Goal: Communication & Community: Answer question/provide support

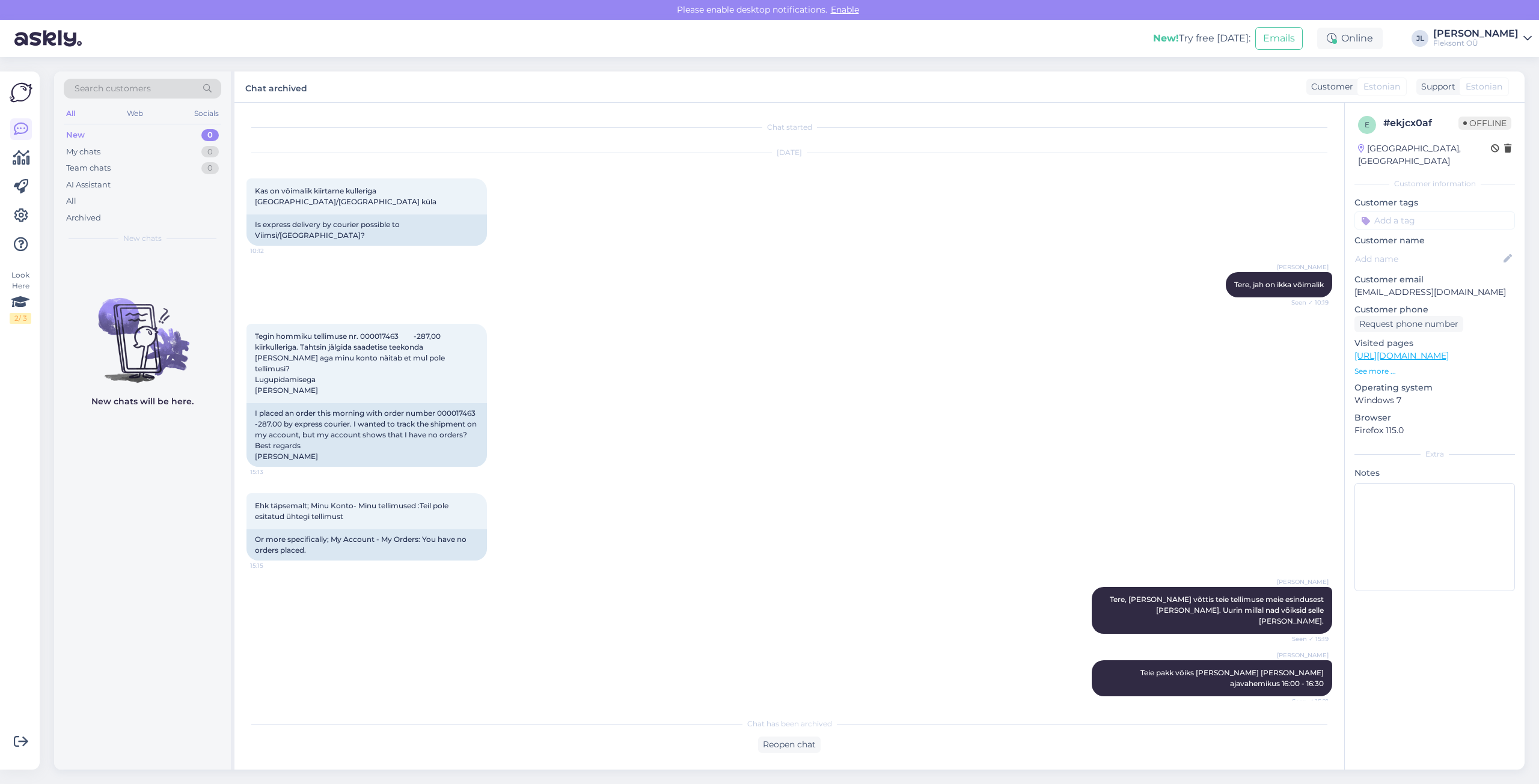
scroll to position [416, 0]
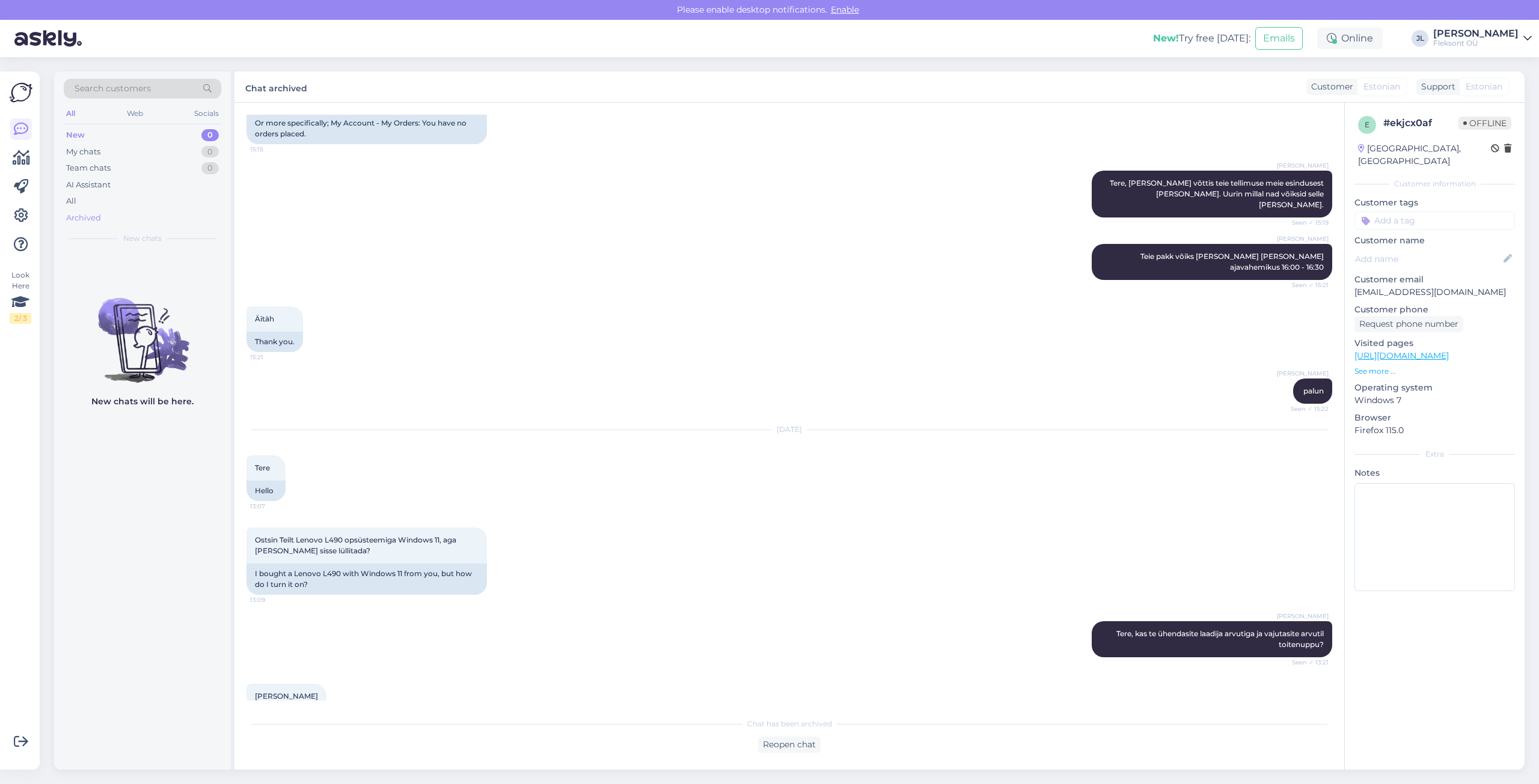
click at [93, 216] on div "Archived" at bounding box center [84, 218] width 35 height 12
click at [79, 205] on div "All" at bounding box center [142, 201] width 158 height 17
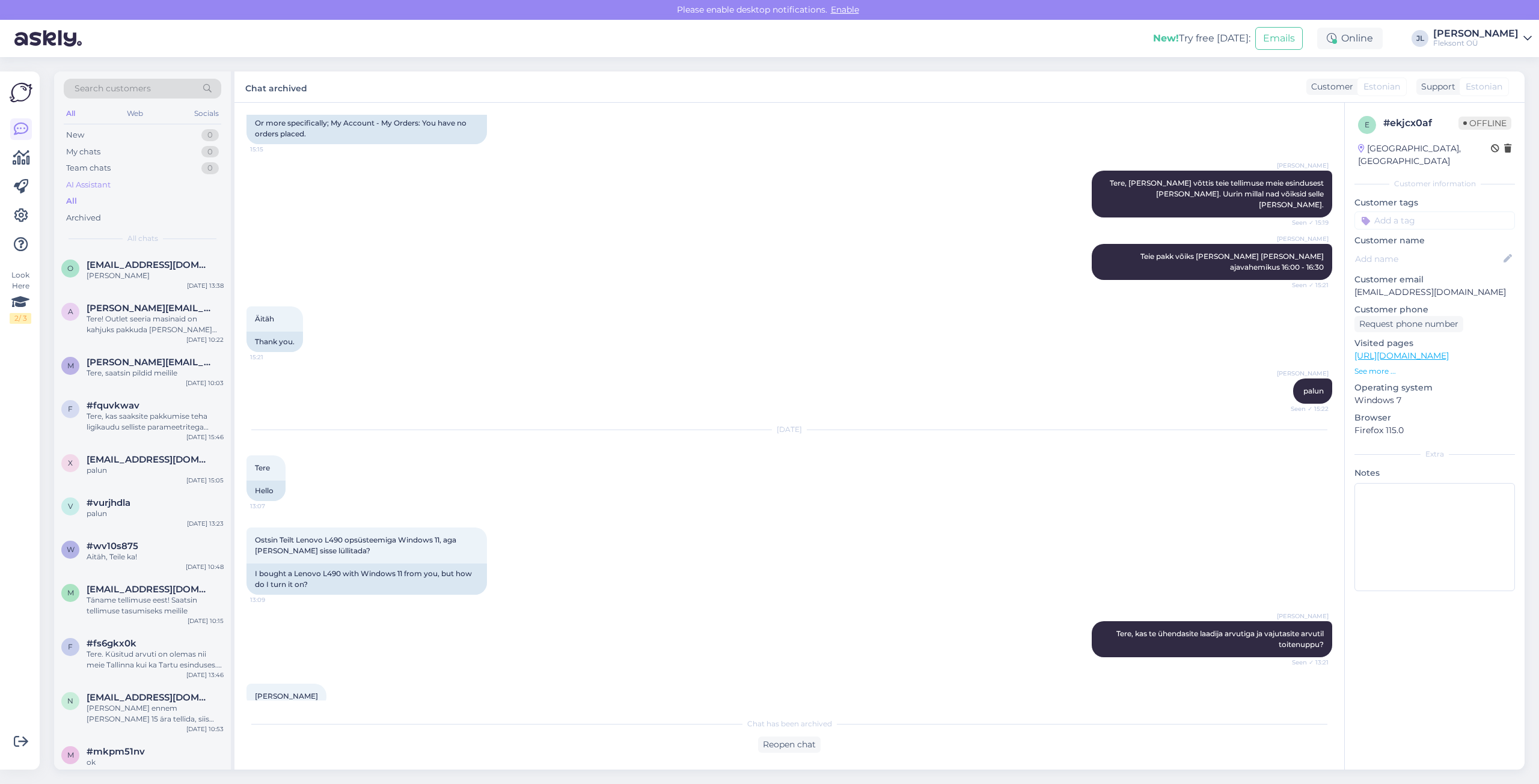
click at [93, 185] on div "AI Assistant" at bounding box center [88, 185] width 44 height 12
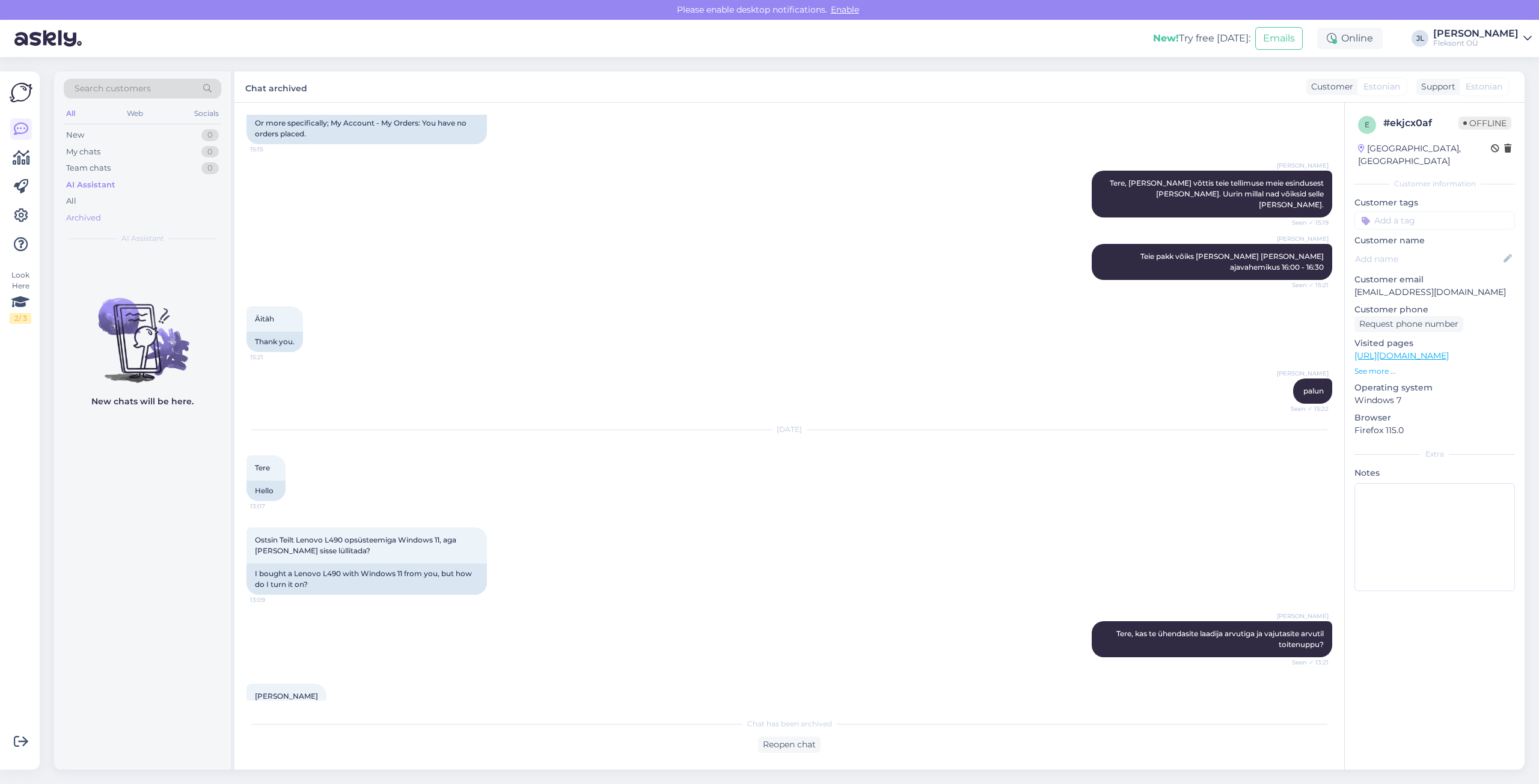
click at [84, 218] on div "Archived" at bounding box center [84, 218] width 35 height 12
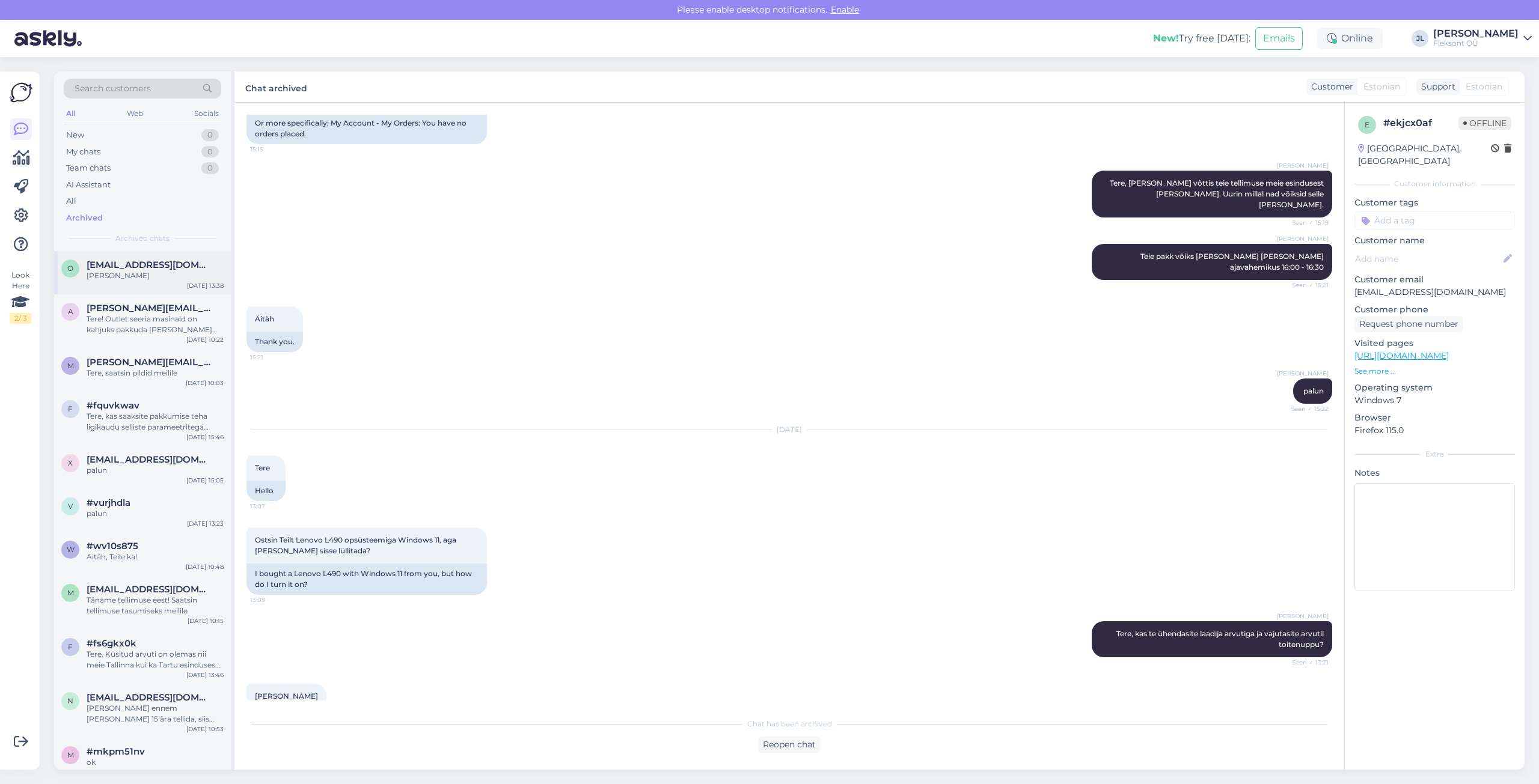
click at [113, 264] on span "[EMAIL_ADDRESS][DOMAIN_NAME]" at bounding box center [149, 265] width 125 height 11
click at [123, 301] on div "a [PERSON_NAME][EMAIL_ADDRESS][DOMAIN_NAME] Tere! Outlet seeria masinaid on kah…" at bounding box center [142, 321] width 176 height 54
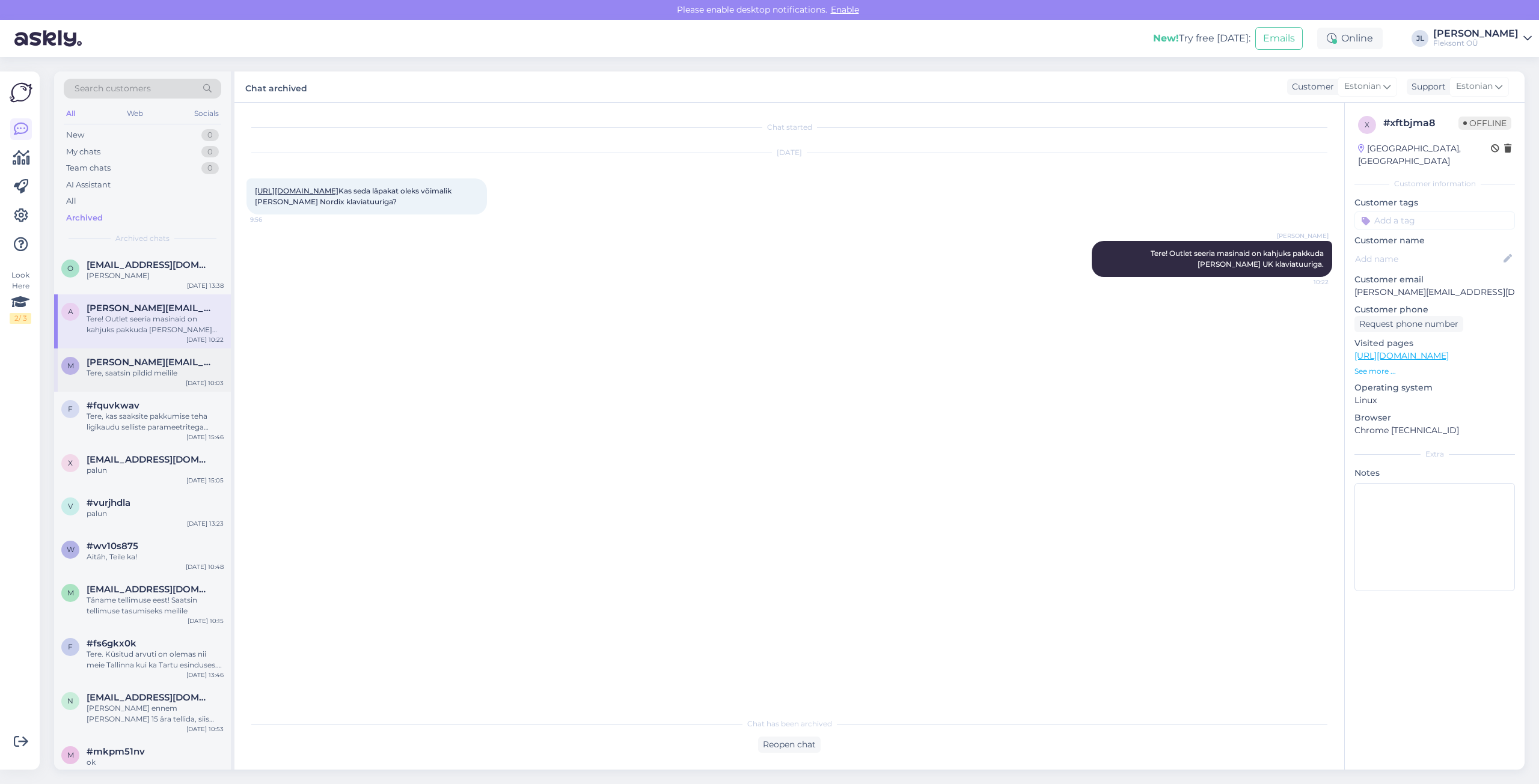
click at [158, 363] on span "[PERSON_NAME][EMAIL_ADDRESS][PERSON_NAME][DOMAIN_NAME]" at bounding box center [149, 362] width 125 height 11
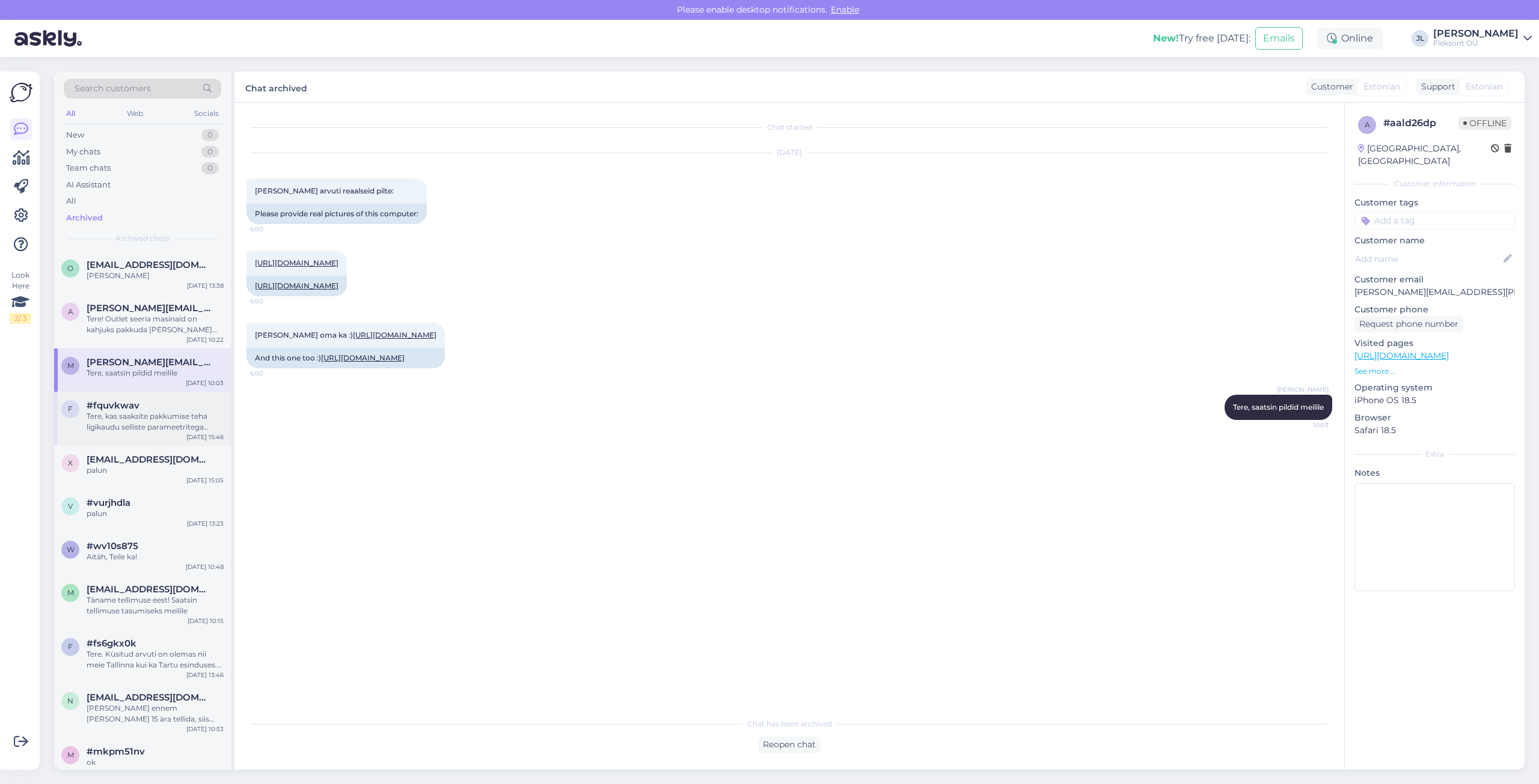
click at [140, 429] on div "Tere, kas saaksite pakkumise teha ligikaudu selliste parameetritega läpakale [G…" at bounding box center [155, 422] width 137 height 22
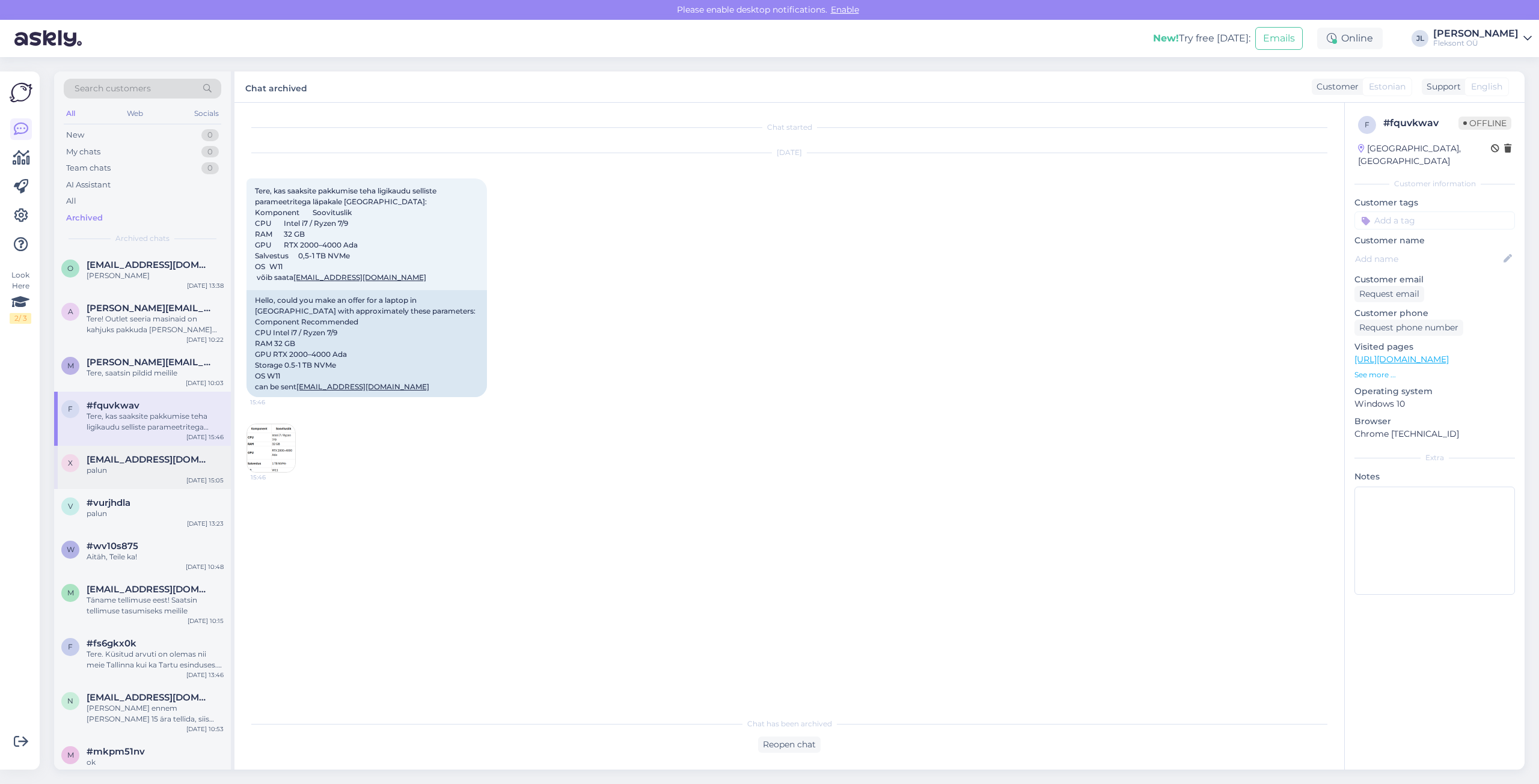
click at [138, 478] on div "x [EMAIL_ADDRESS][DOMAIN_NAME] palun [DATE] 15:05" at bounding box center [142, 467] width 176 height 43
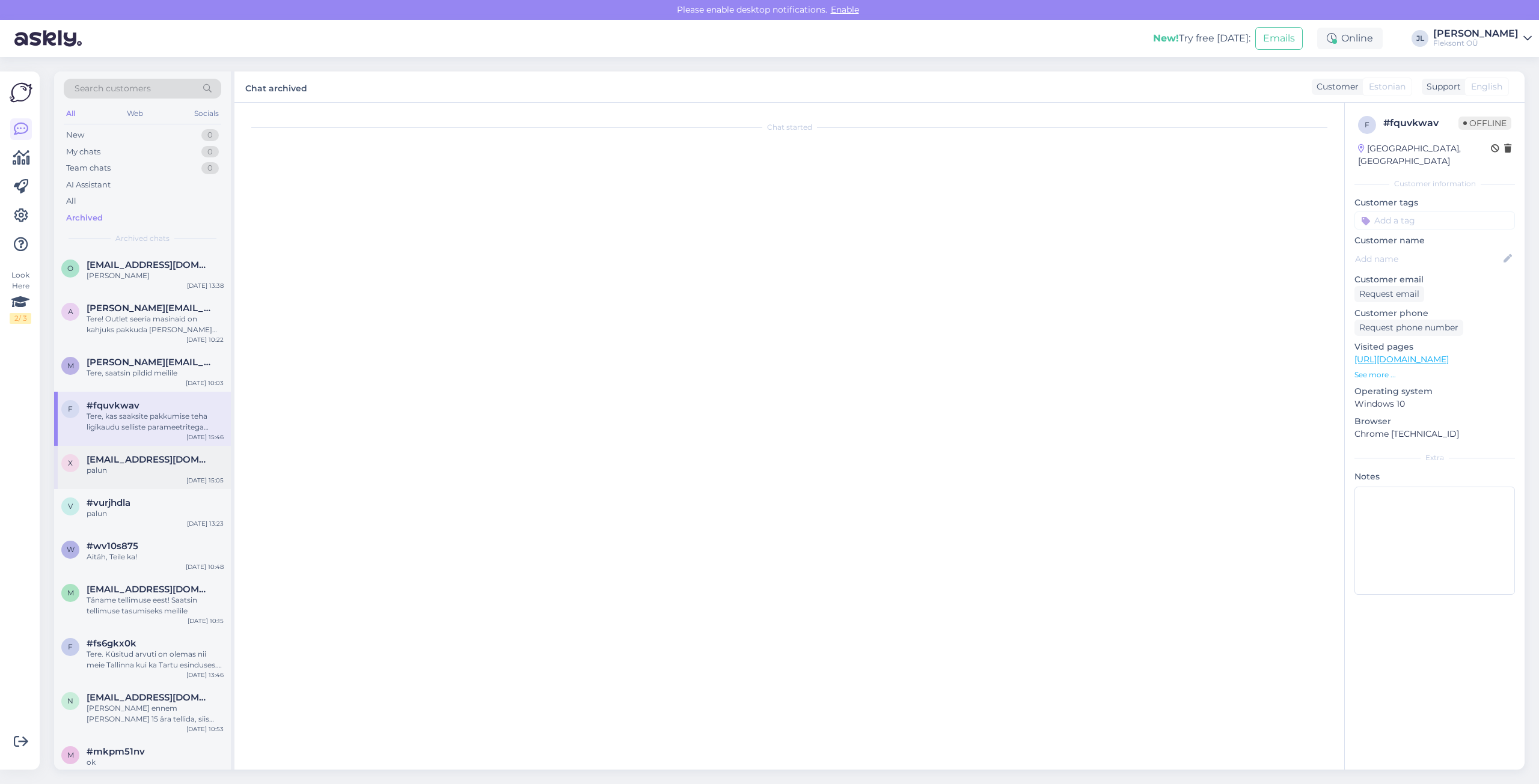
scroll to position [3, 0]
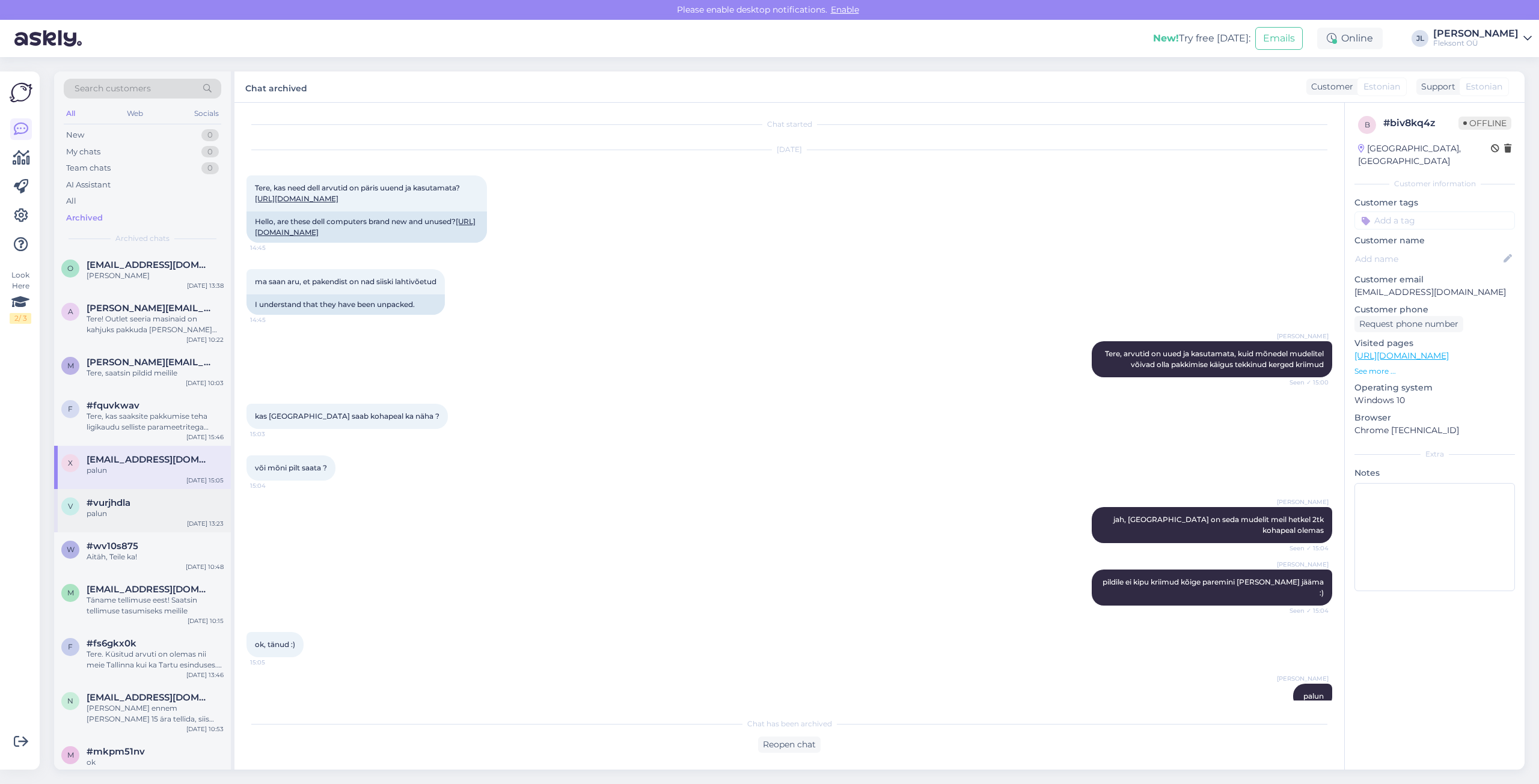
click at [135, 515] on div "palun" at bounding box center [155, 514] width 137 height 11
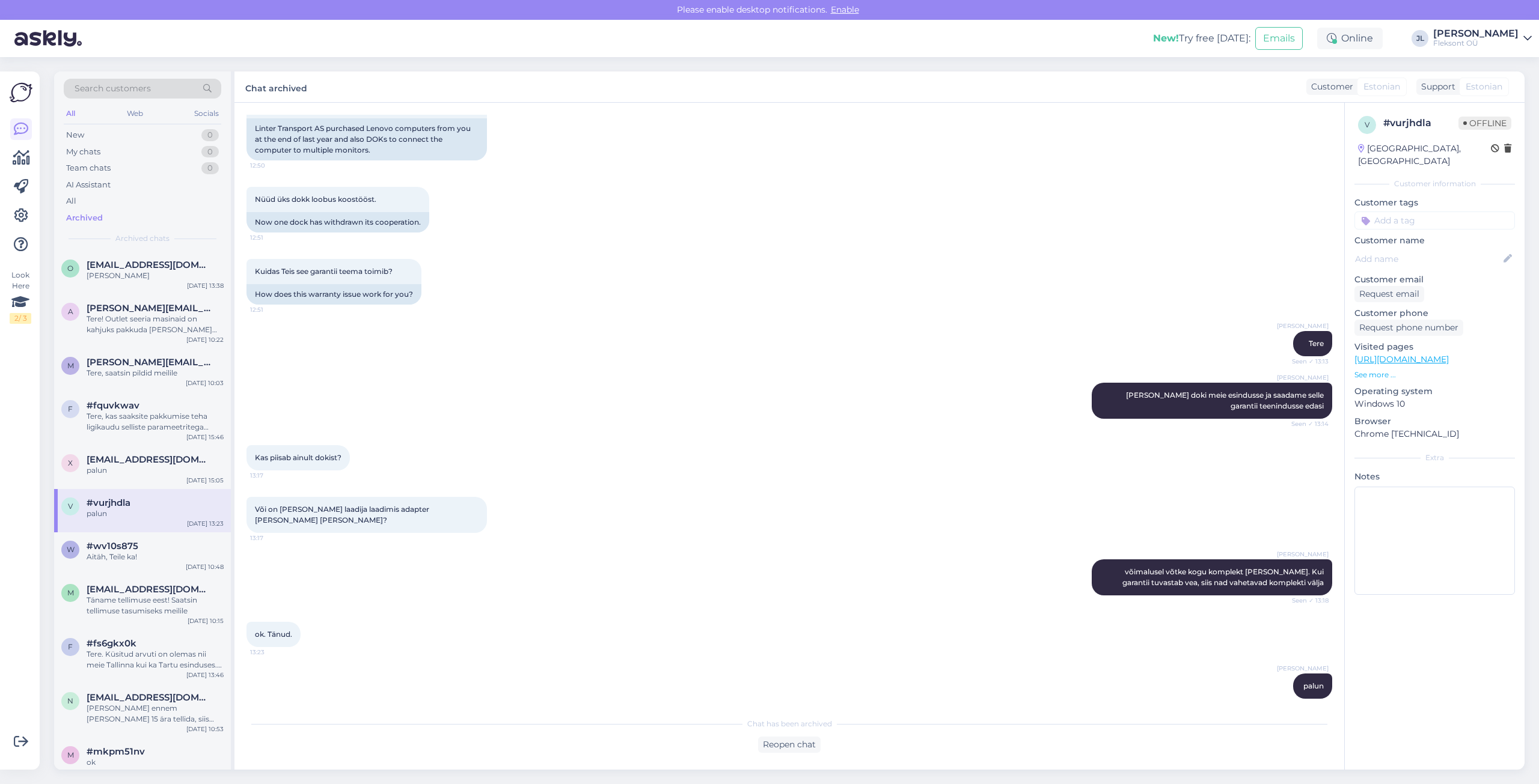
scroll to position [180, 0]
click at [125, 548] on span "#wv10s875" at bounding box center [112, 546] width 52 height 11
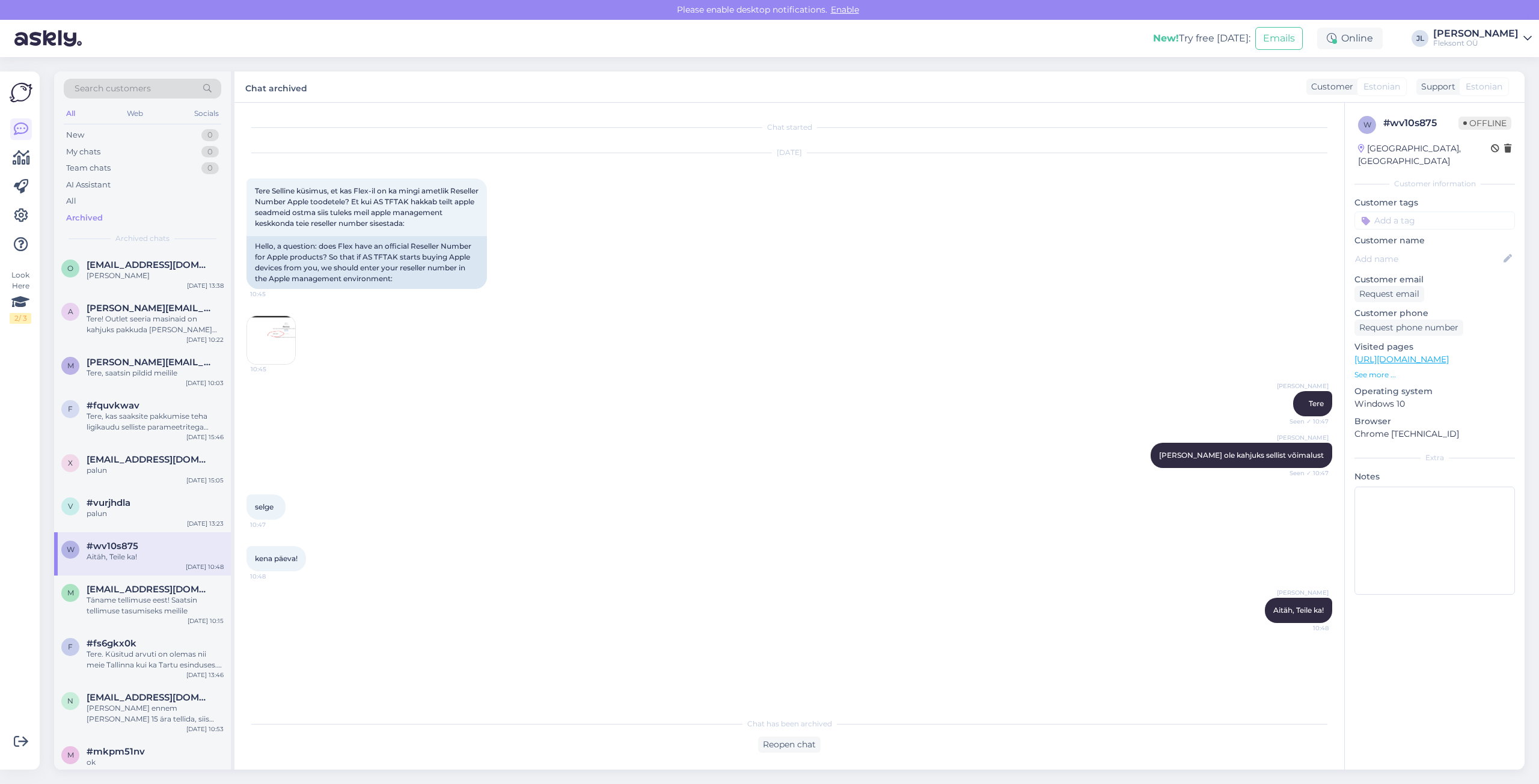
click at [274, 341] on img at bounding box center [271, 340] width 48 height 48
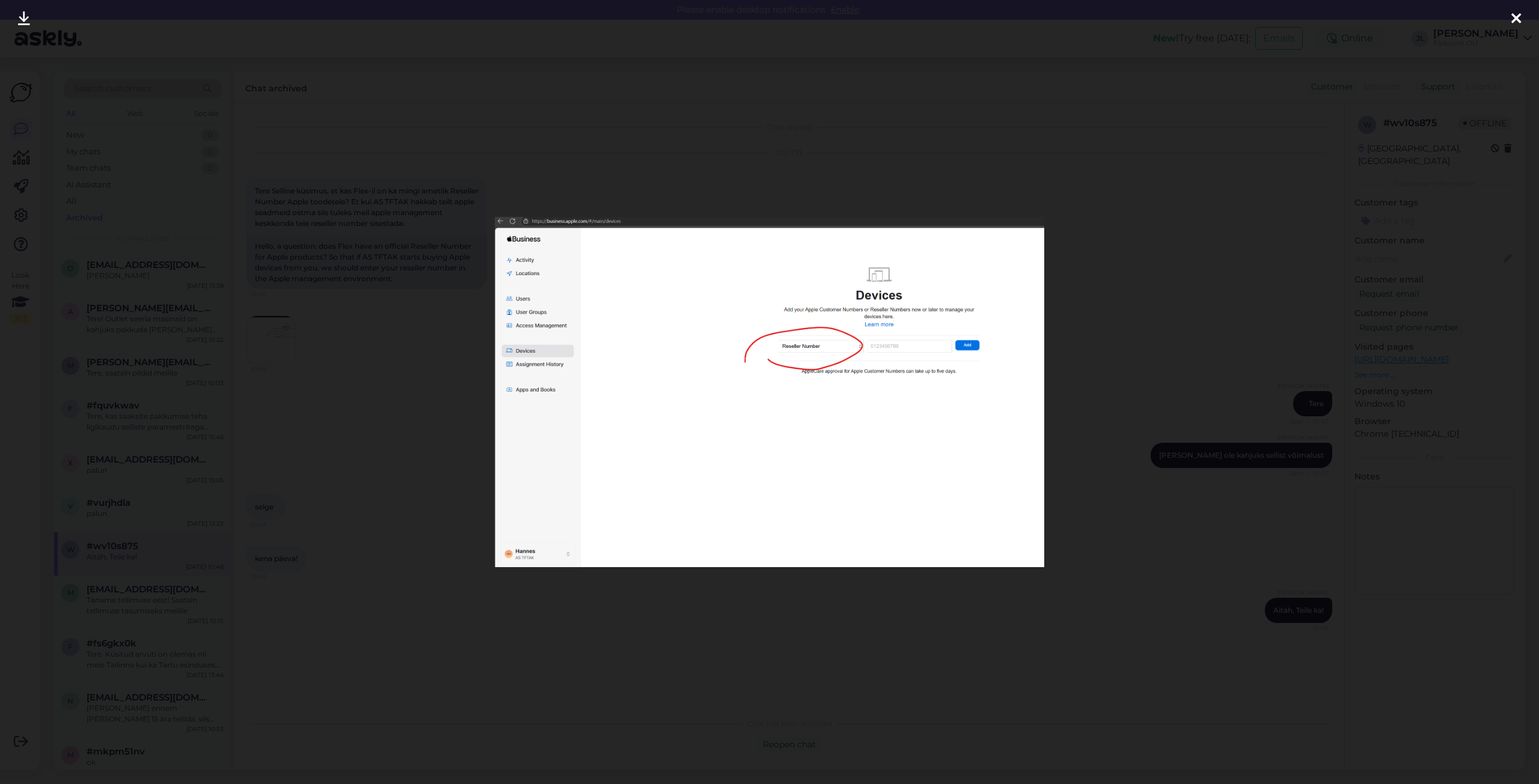
click at [711, 590] on div at bounding box center [770, 392] width 1539 height 784
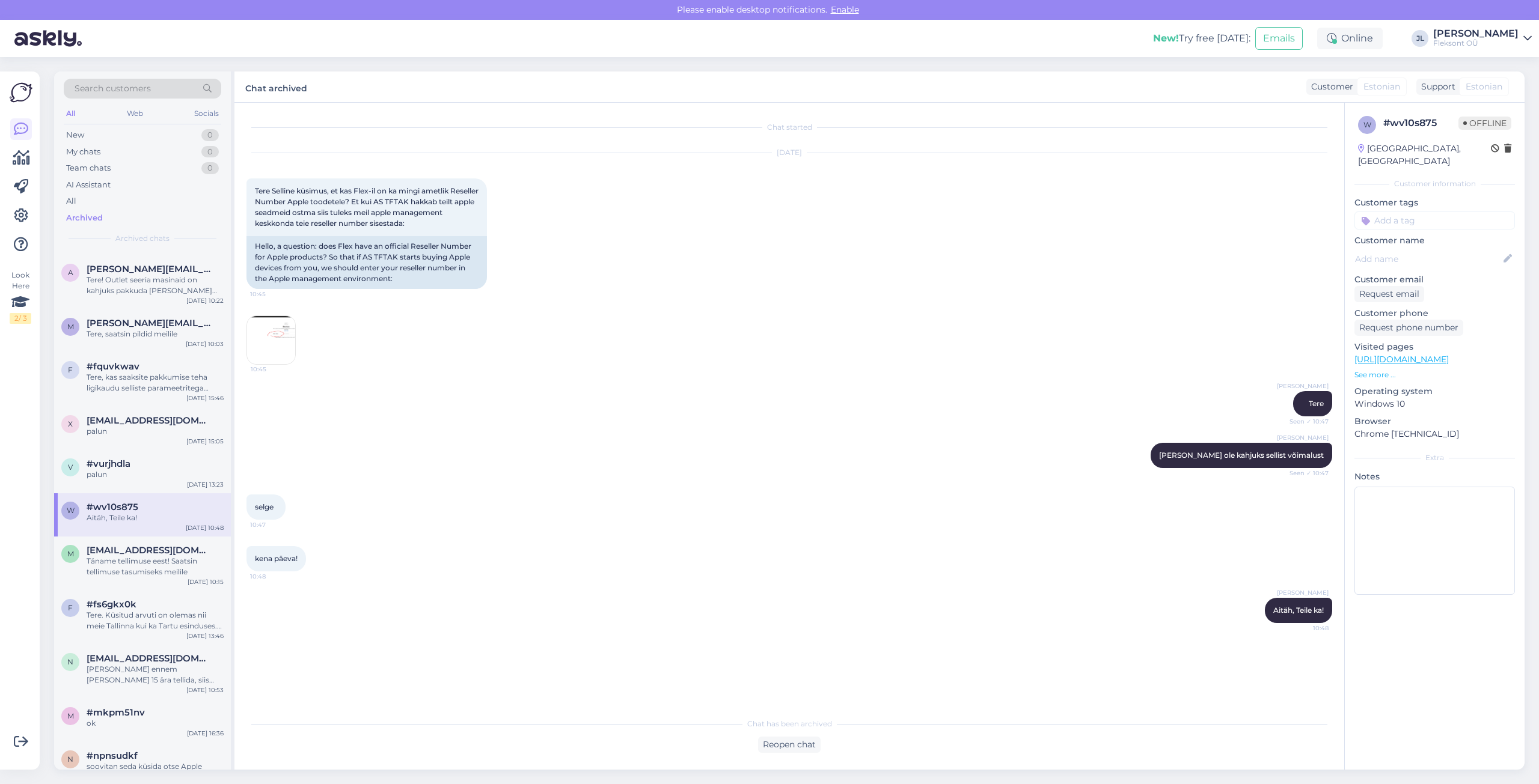
scroll to position [60, 0]
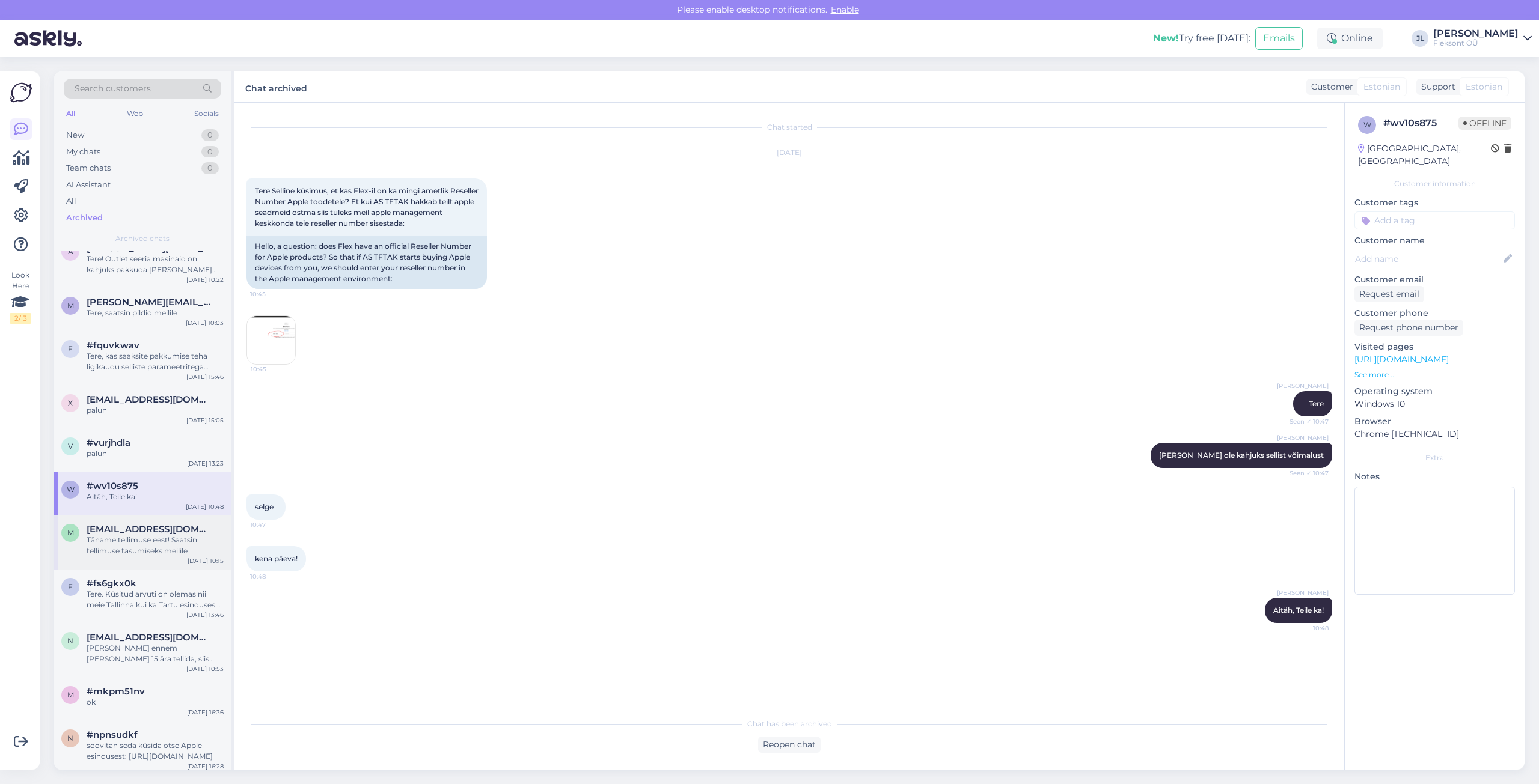
click at [147, 533] on span "[EMAIL_ADDRESS][DOMAIN_NAME]" at bounding box center [149, 529] width 125 height 11
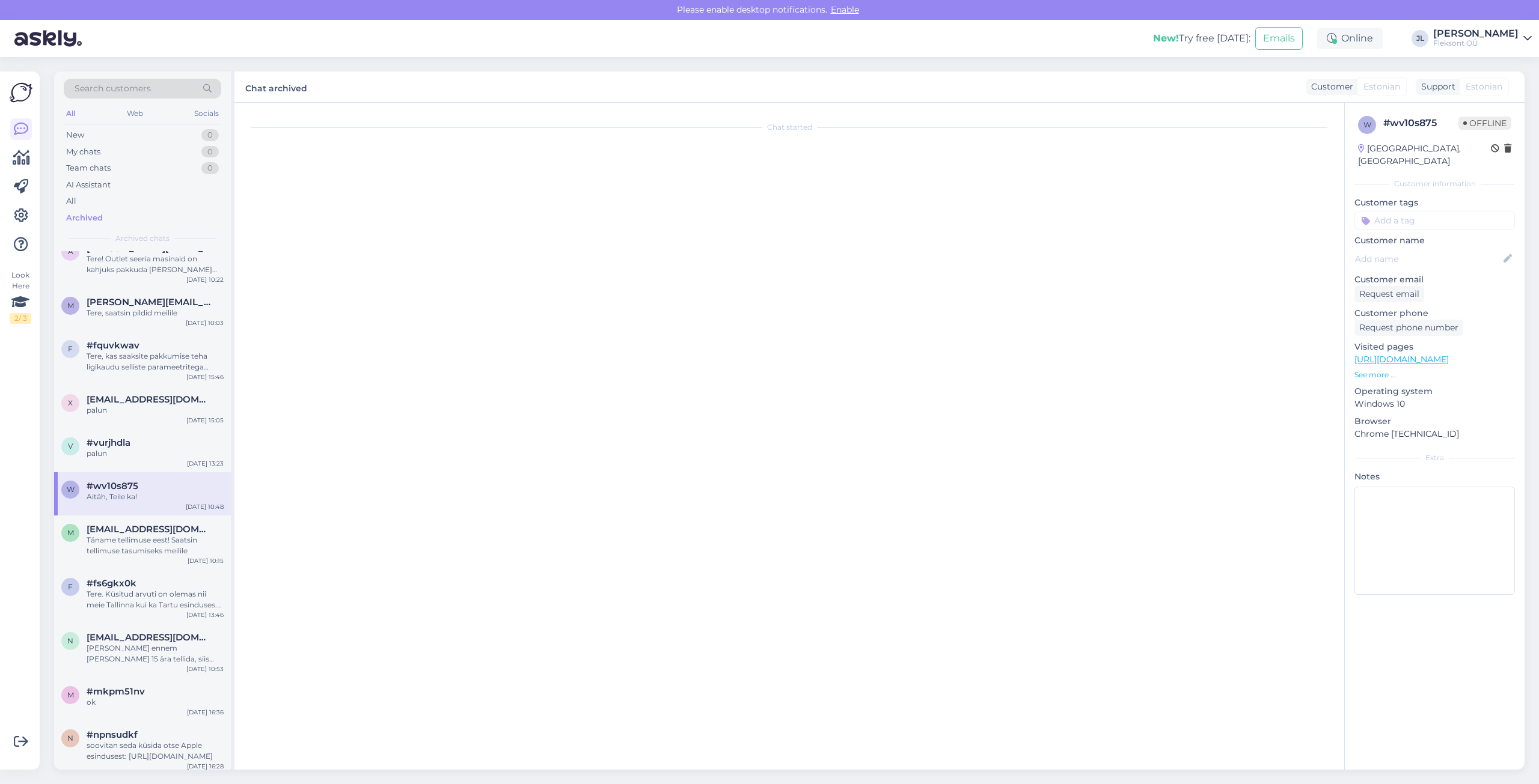
scroll to position [23, 0]
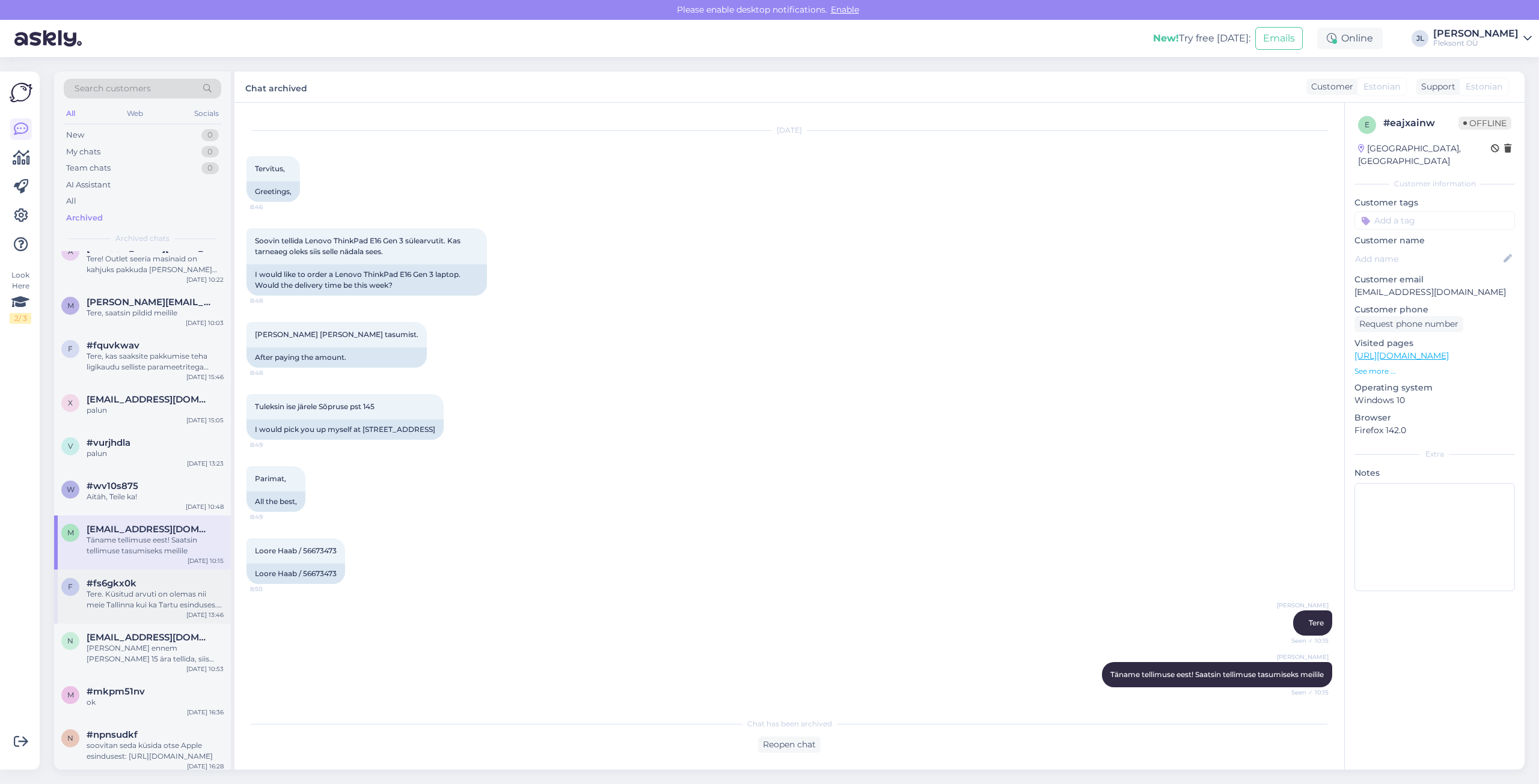
click at [143, 583] on div "#fs6gkx0k" at bounding box center [155, 583] width 137 height 11
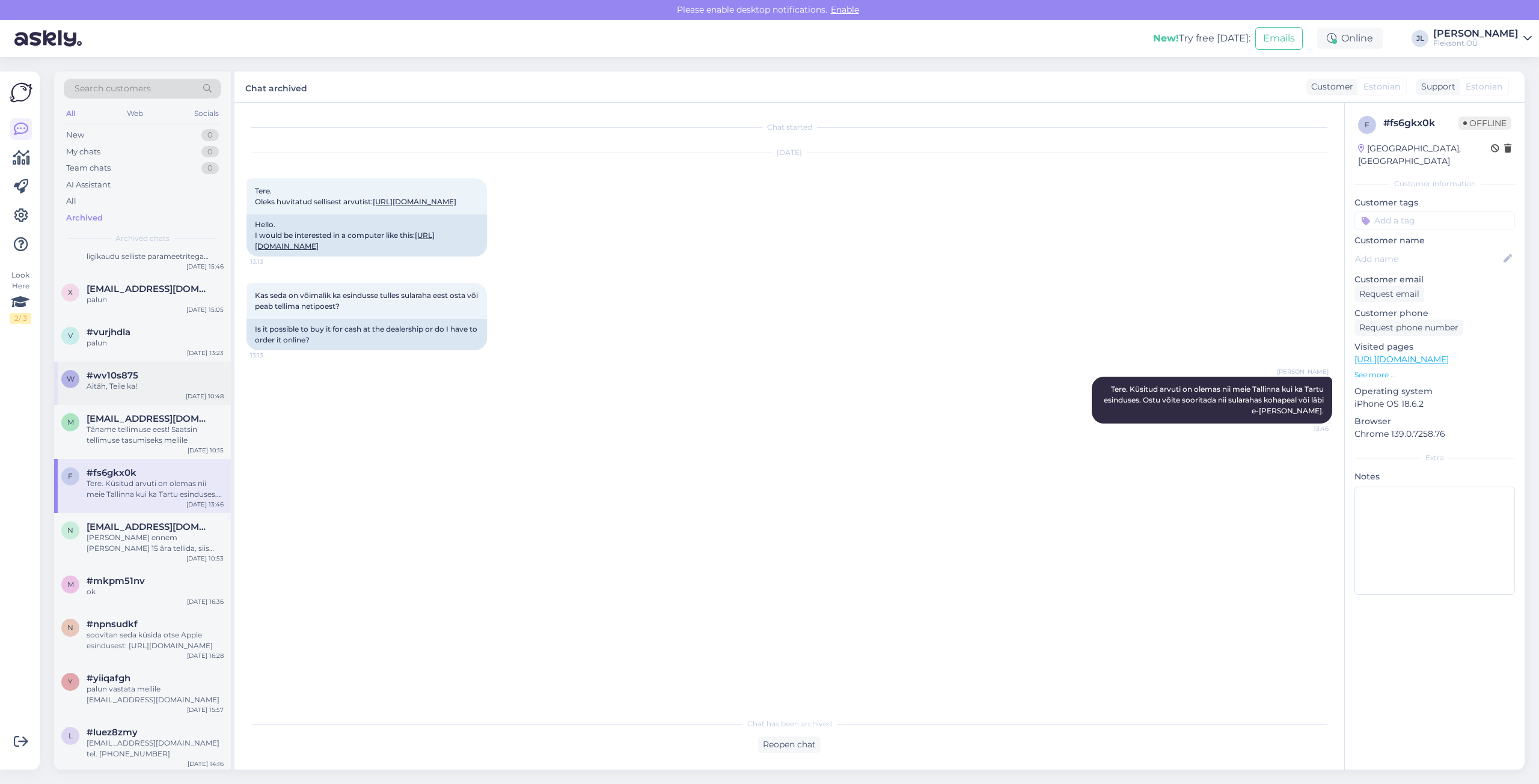
scroll to position [180, 0]
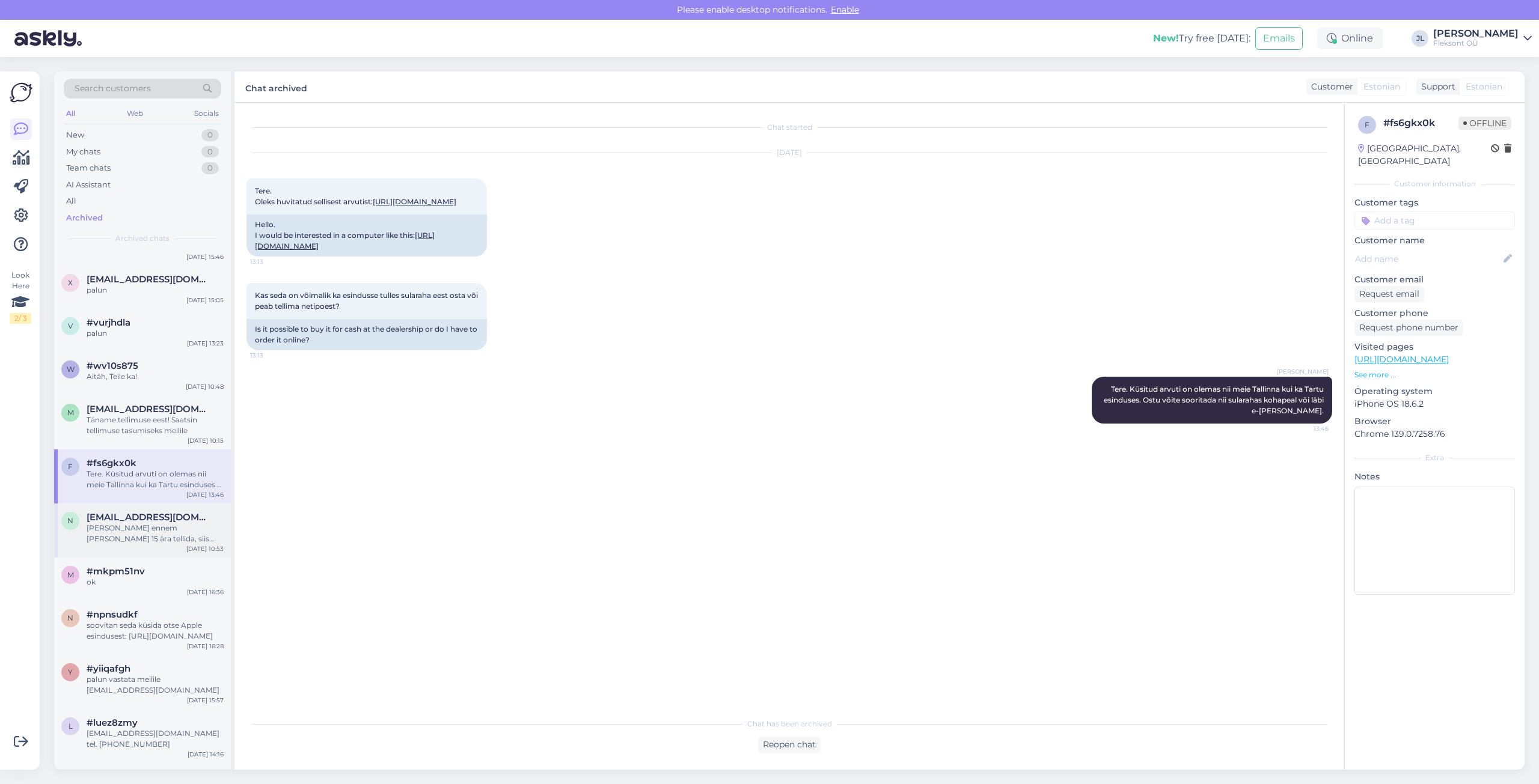
click at [120, 541] on div "[PERSON_NAME] ennem [PERSON_NAME] 15 ära tellida, siis võiks [PERSON_NAME] homm…" at bounding box center [155, 534] width 137 height 22
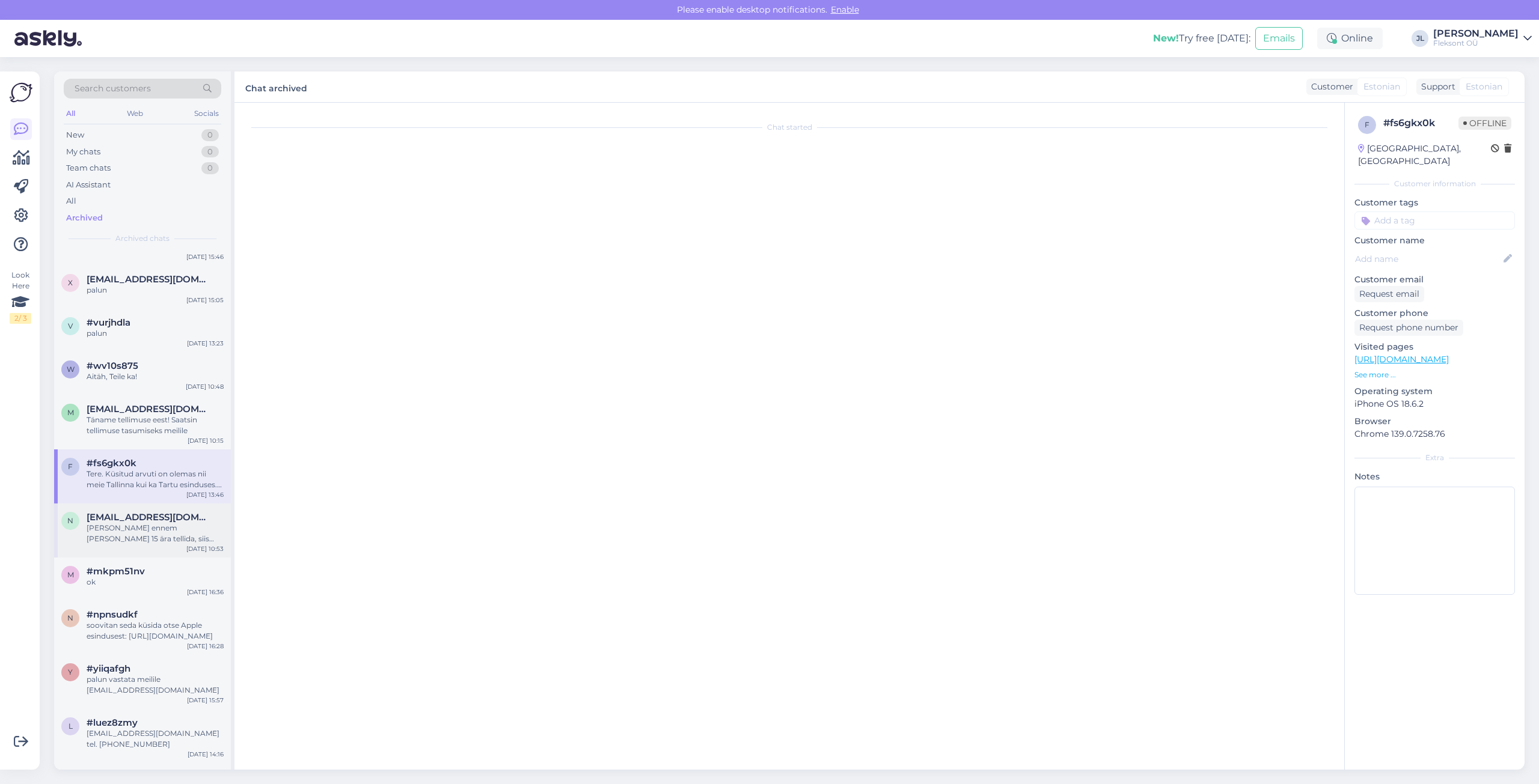
scroll to position [491, 0]
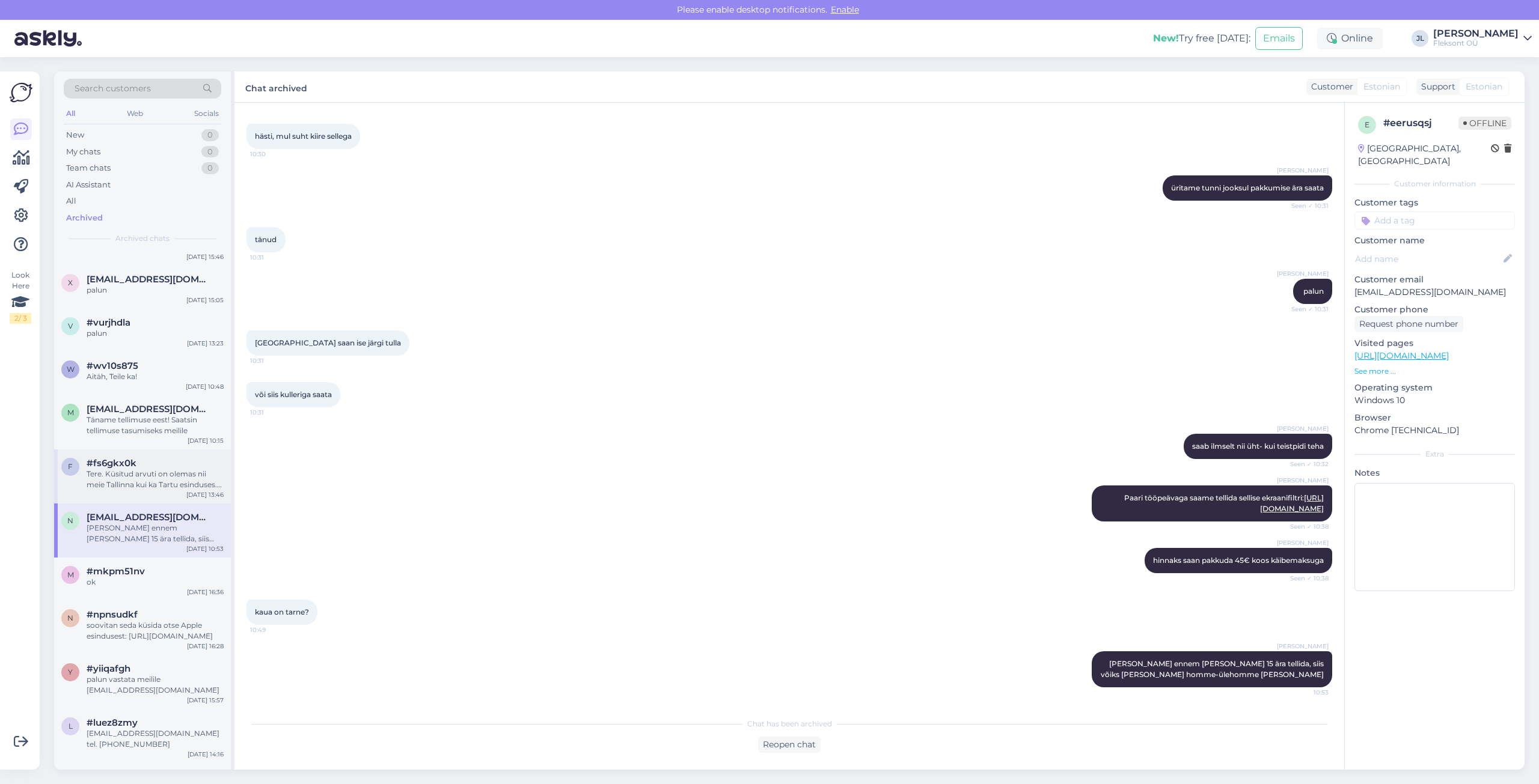
click at [160, 487] on div "Tere. Küsitud arvuti on olemas nii meie Tallinna kui ka Tartu esinduses. Ostu v…" at bounding box center [155, 480] width 137 height 22
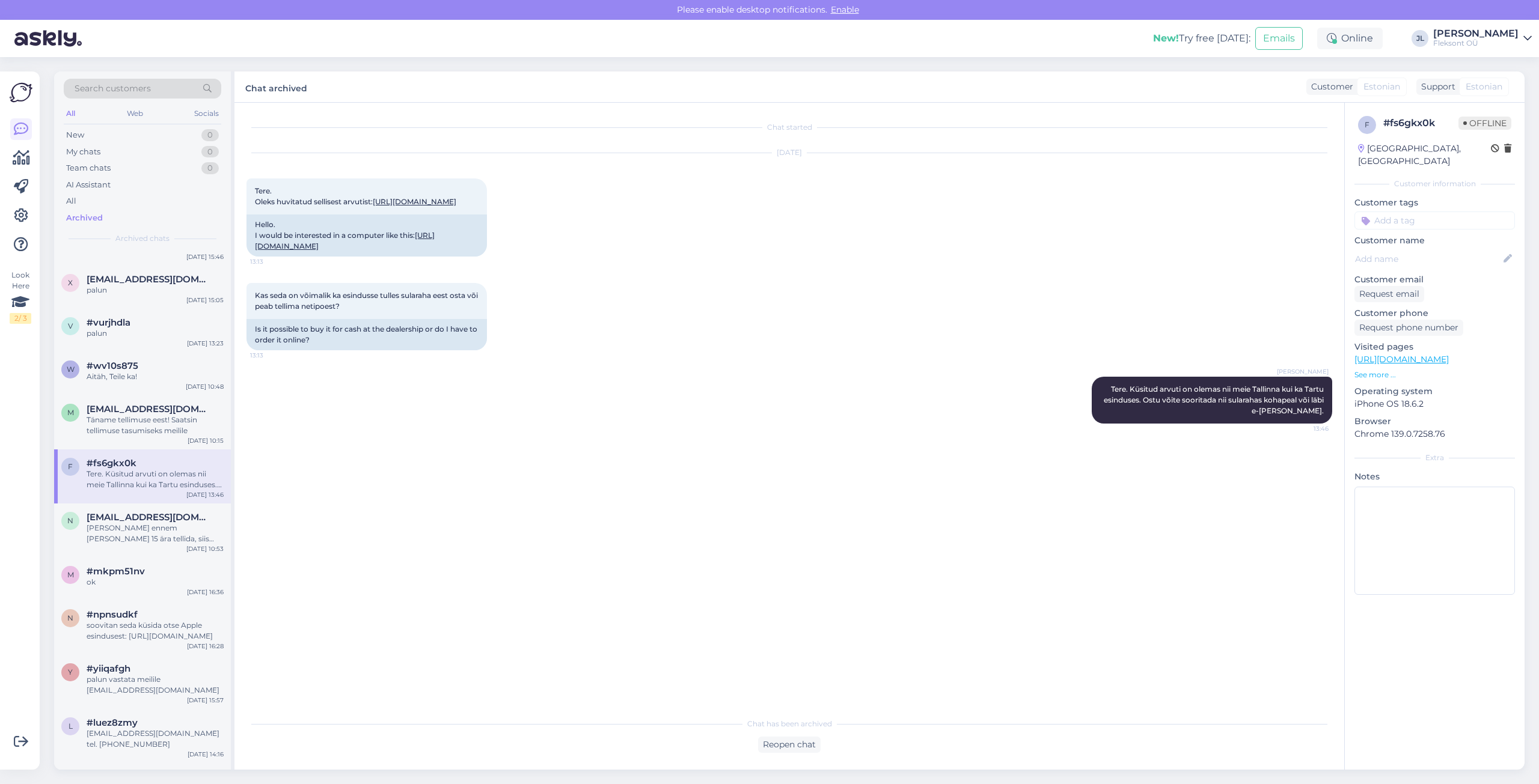
scroll to position [0, 0]
click at [156, 524] on div "[PERSON_NAME] ennem [PERSON_NAME] 15 ära tellida, siis võiks [PERSON_NAME] homm…" at bounding box center [155, 534] width 137 height 22
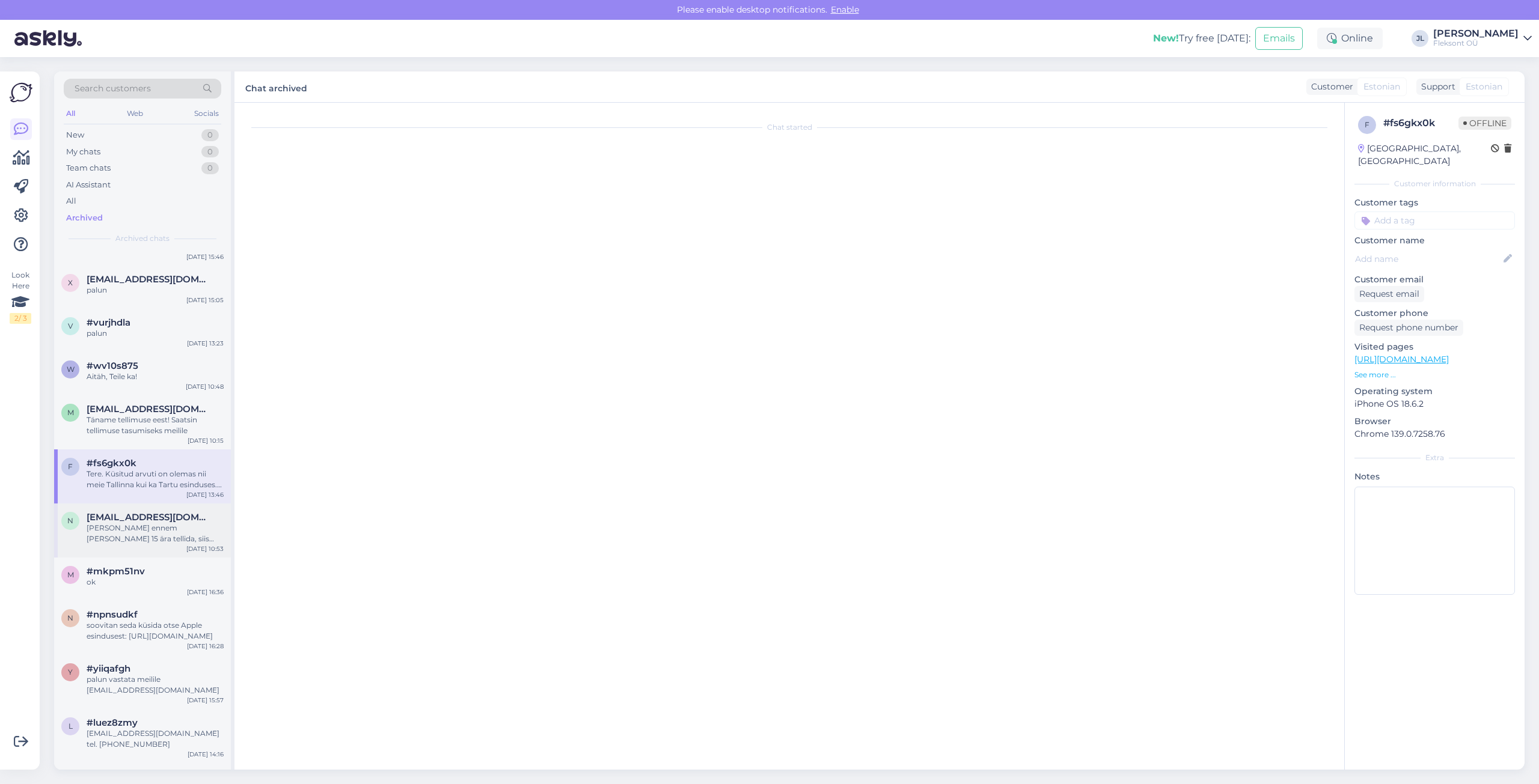
scroll to position [491, 0]
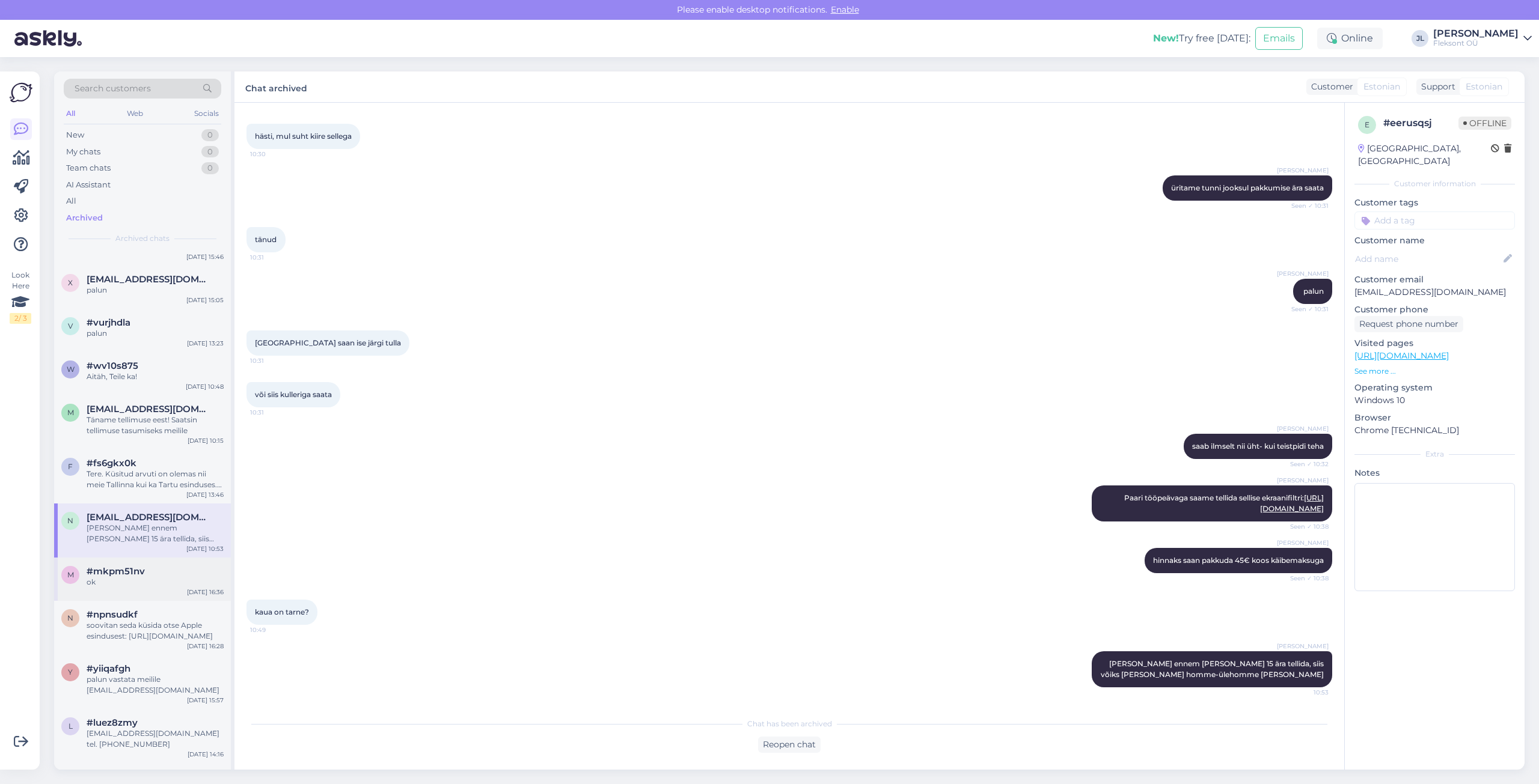
click at [138, 577] on div "ok" at bounding box center [155, 582] width 137 height 11
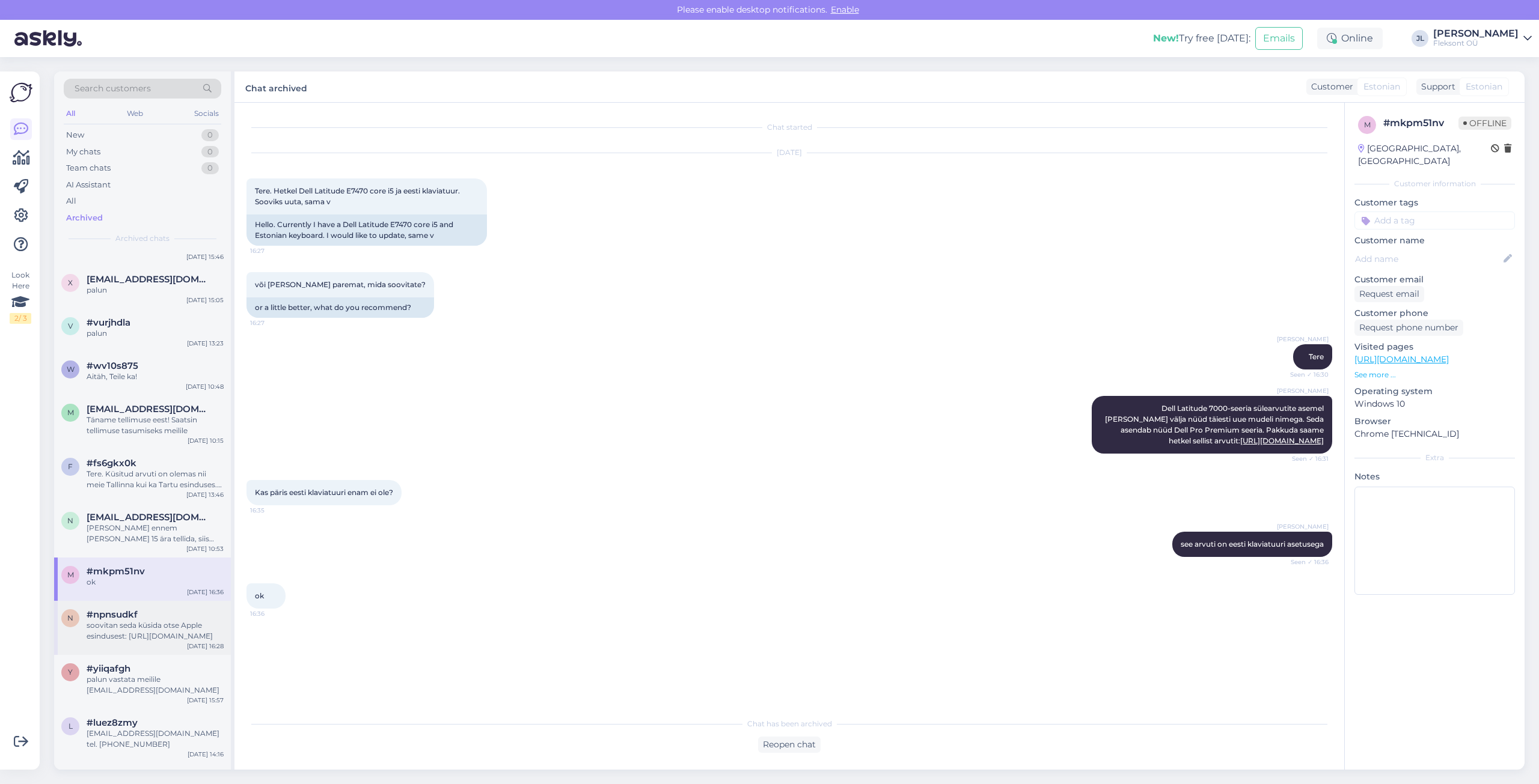
click at [135, 635] on div "soovitan seda küsida otse Apple esindusest: [URL][DOMAIN_NAME]" at bounding box center [155, 631] width 137 height 22
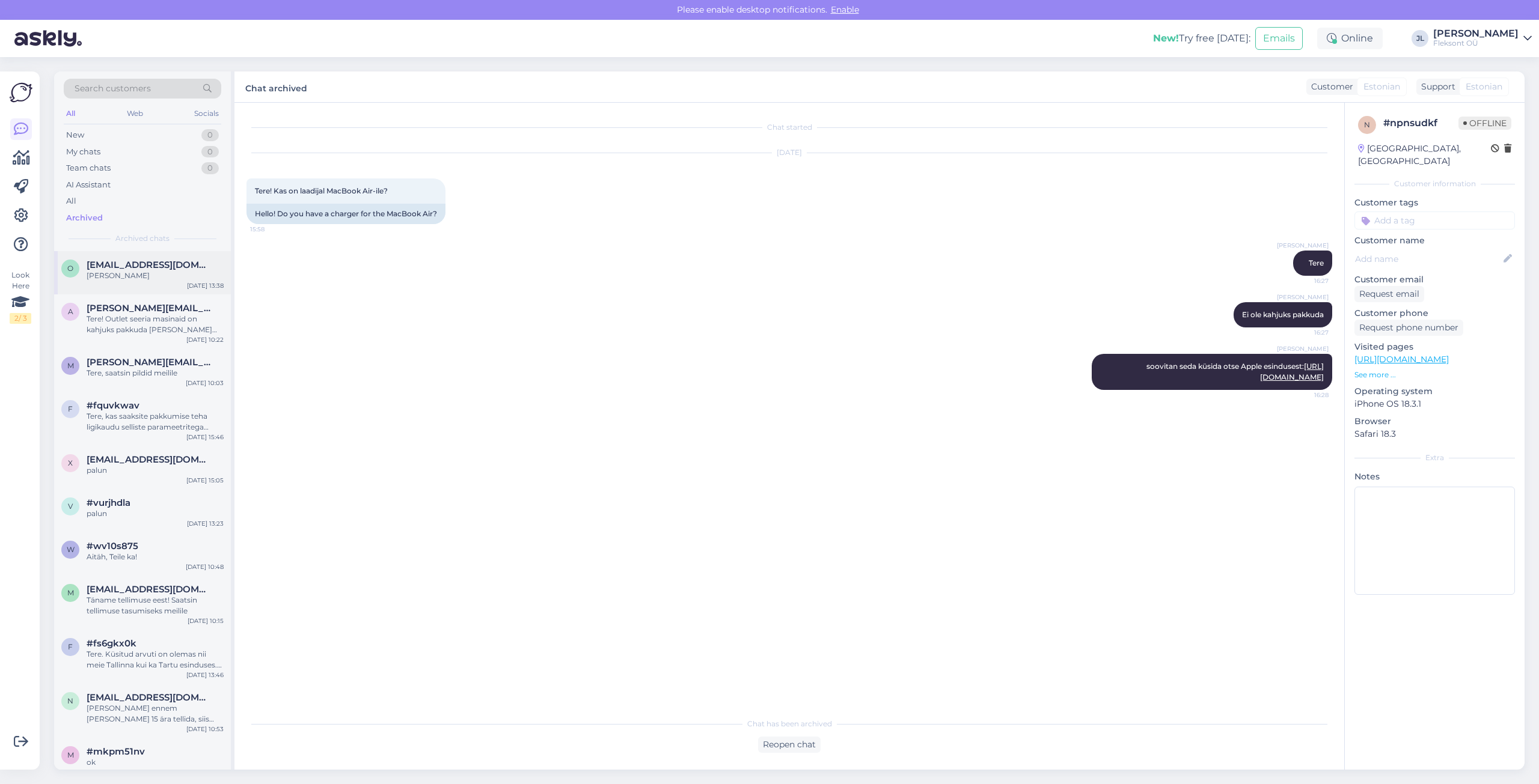
click at [126, 289] on div "o [EMAIL_ADDRESS][DOMAIN_NAME] Ja [DATE] 13:38" at bounding box center [142, 272] width 176 height 43
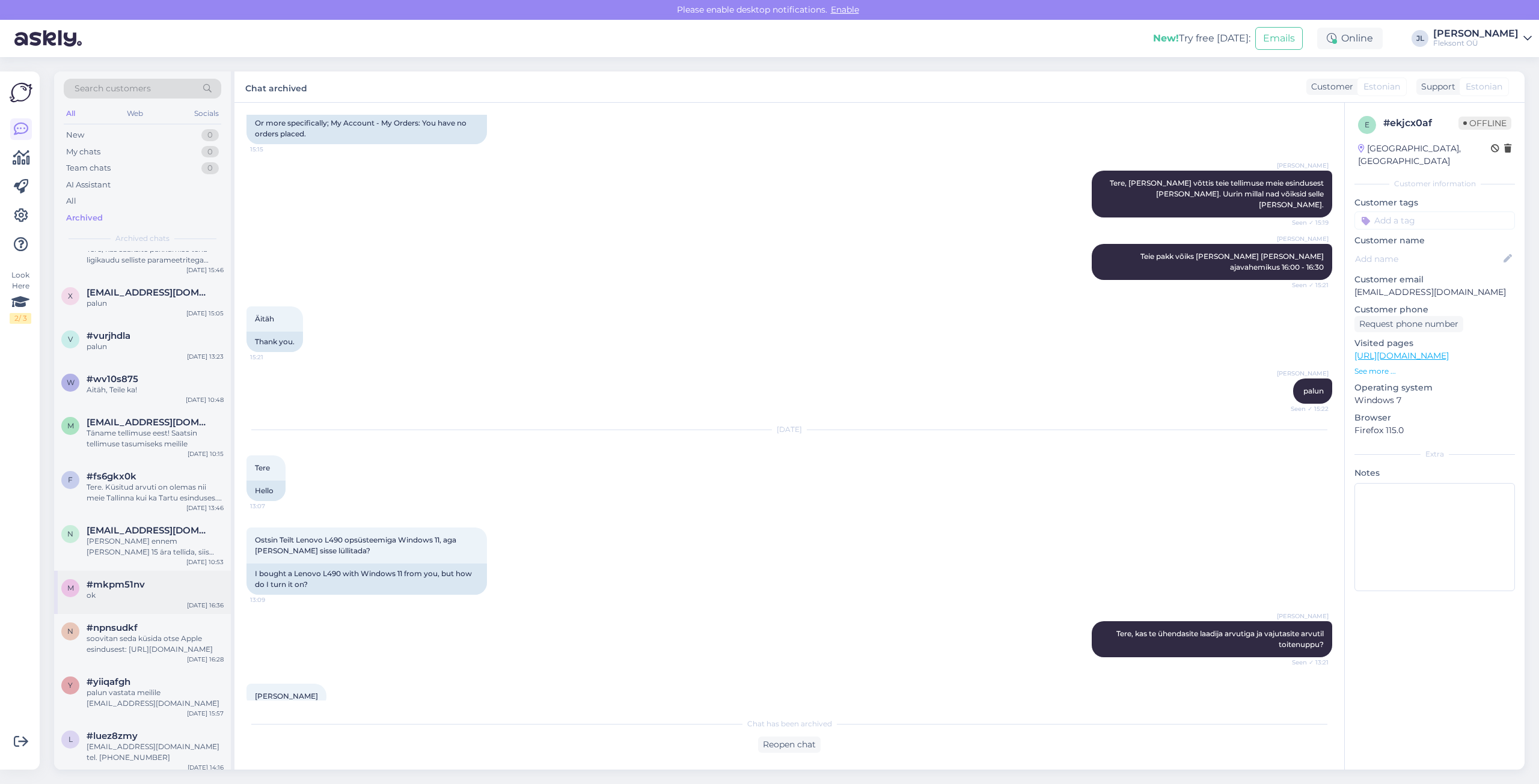
scroll to position [180, 0]
